Goal: Find specific page/section: Find specific page/section

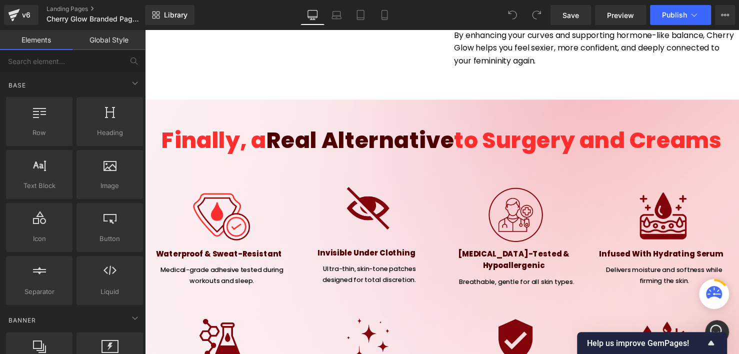
scroll to position [2948, 0]
